Goal: Task Accomplishment & Management: Manage account settings

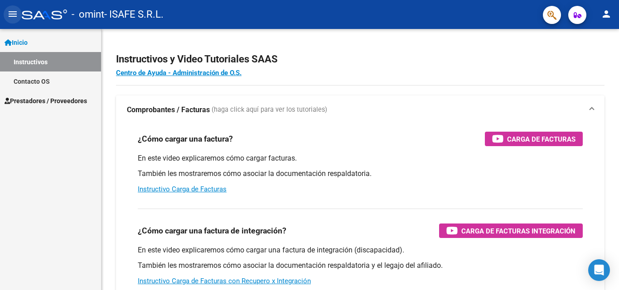
click at [14, 12] on mat-icon "menu" at bounding box center [12, 14] width 11 height 11
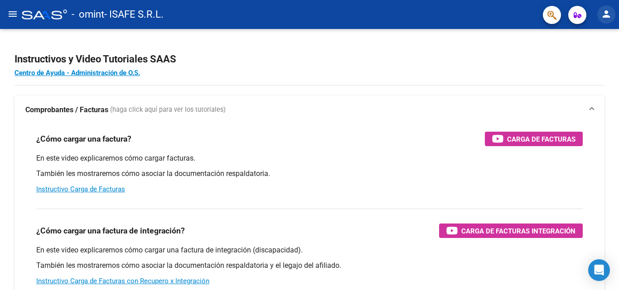
click at [604, 16] on mat-icon "person" at bounding box center [605, 14] width 11 height 11
click at [595, 39] on button "person Mi Perfil" at bounding box center [587, 38] width 55 height 22
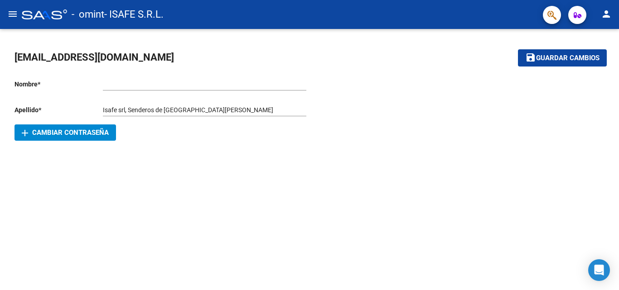
click at [13, 12] on mat-icon "menu" at bounding box center [12, 14] width 11 height 11
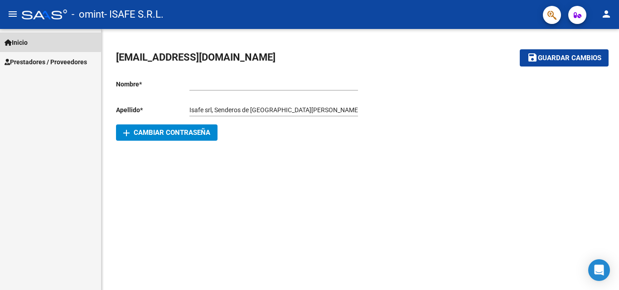
click at [22, 40] on span "Inicio" at bounding box center [16, 43] width 23 height 10
click at [24, 42] on span "Inicio" at bounding box center [16, 43] width 23 height 10
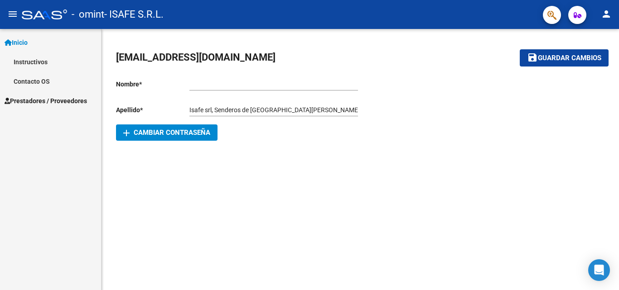
click at [32, 59] on link "Instructivos" at bounding box center [50, 61] width 101 height 19
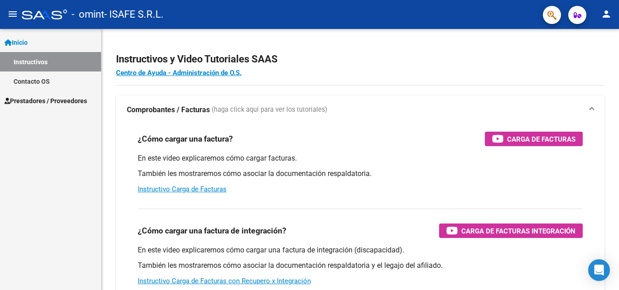
click at [29, 81] on link "Contacto OS" at bounding box center [50, 81] width 101 height 19
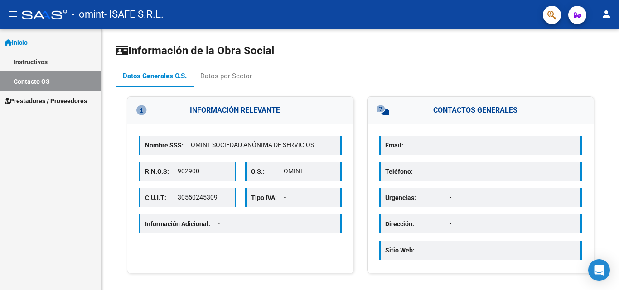
click at [55, 101] on span "Prestadores / Proveedores" at bounding box center [46, 101] width 82 height 10
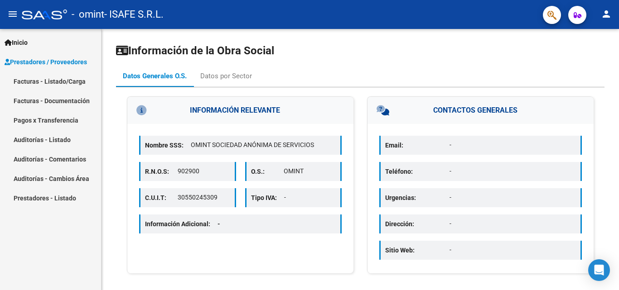
click at [27, 43] on span "Inicio" at bounding box center [16, 43] width 23 height 10
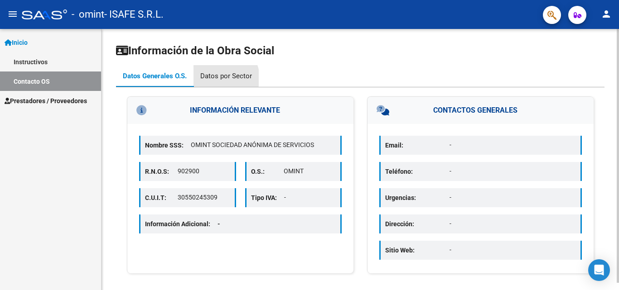
click at [222, 78] on div "Datos por Sector" at bounding box center [226, 76] width 52 height 10
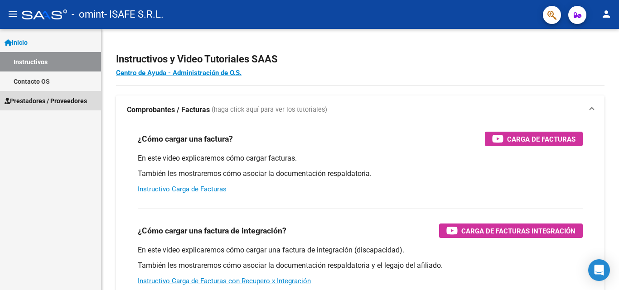
click at [72, 101] on span "Prestadores / Proveedores" at bounding box center [46, 101] width 82 height 10
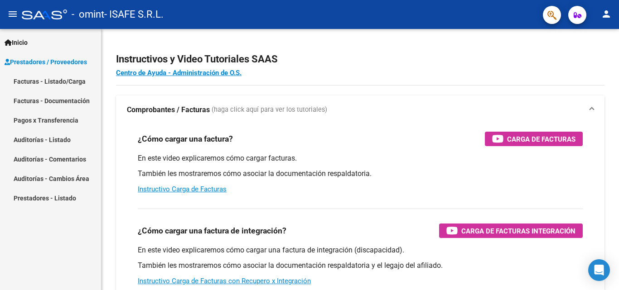
click at [604, 14] on mat-icon "person" at bounding box center [605, 14] width 11 height 11
click at [591, 39] on button "person Mi Perfil" at bounding box center [587, 38] width 55 height 22
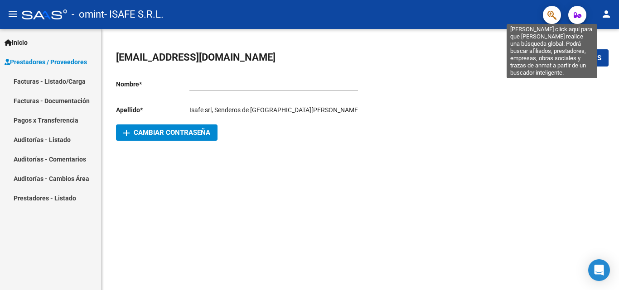
click at [552, 11] on icon "button" at bounding box center [551, 15] width 9 height 10
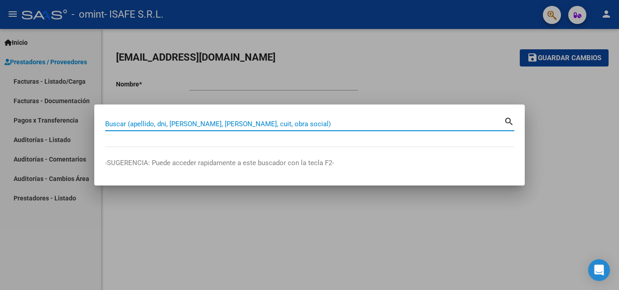
click at [558, 135] on div at bounding box center [309, 145] width 619 height 290
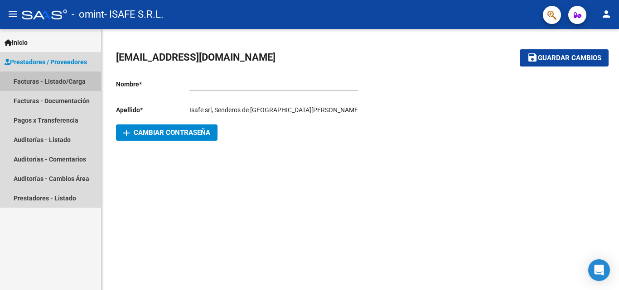
click at [54, 84] on link "Facturas - Listado/Carga" at bounding box center [50, 81] width 101 height 19
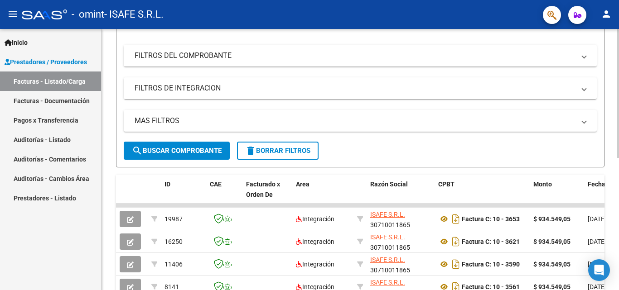
scroll to position [136, 0]
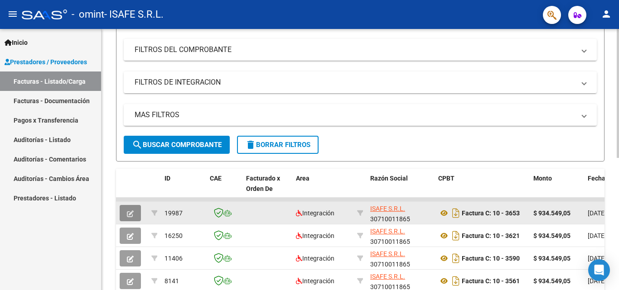
click at [129, 211] on icon "button" at bounding box center [130, 214] width 7 height 7
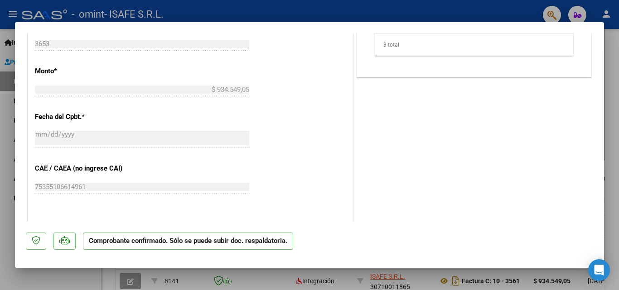
scroll to position [543, 0]
